Goal: Task Accomplishment & Management: Manage account settings

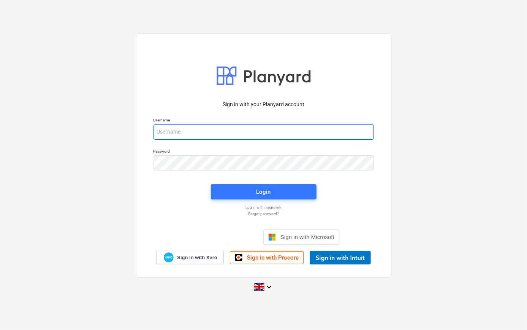
click at [187, 130] on input "email" at bounding box center [264, 131] width 220 height 15
type input "[PERSON_NAME][EMAIL_ADDRESS][PERSON_NAME][DOMAIN_NAME]"
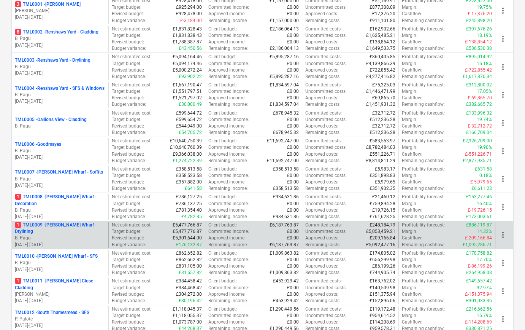
scroll to position [138, 0]
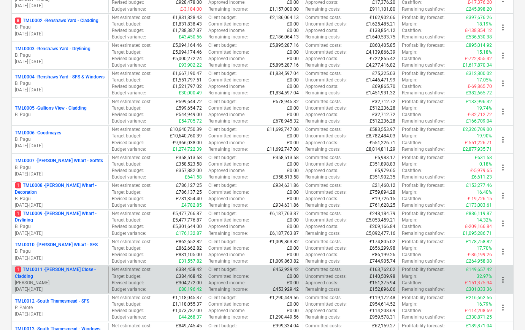
click at [69, 286] on p "[DATE] - [DATE]" at bounding box center [60, 289] width 90 height 6
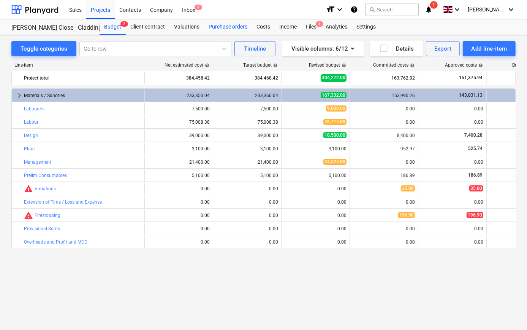
click at [219, 27] on div "Purchase orders" at bounding box center [228, 26] width 48 height 15
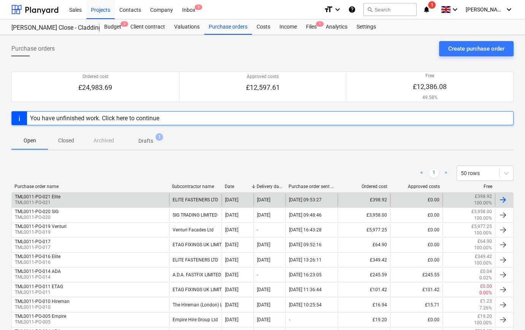
click at [109, 199] on div "TML0011-PO-021 Elite TML0011-PO-021" at bounding box center [90, 199] width 157 height 13
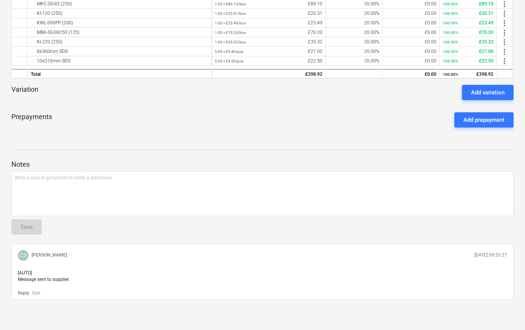
scroll to position [73, 0]
